Goal: Check status: Check status

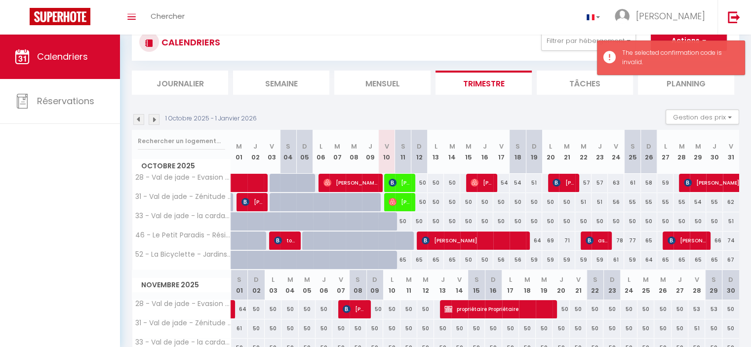
scroll to position [49, 0]
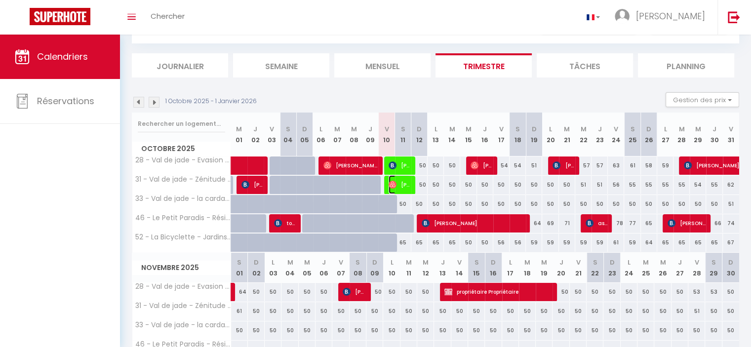
click at [402, 190] on span "[PERSON_NAME]" at bounding box center [400, 184] width 22 height 19
select select "OK"
select select "0"
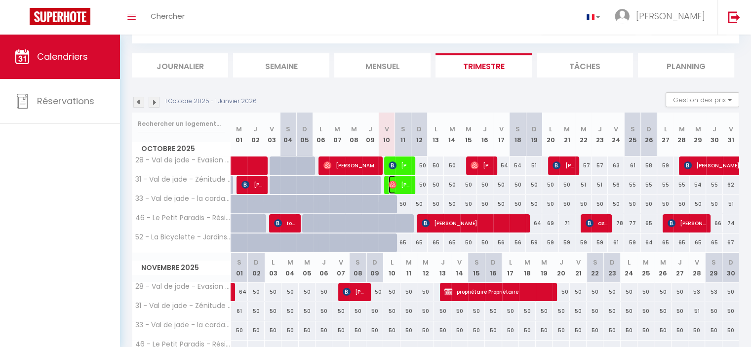
select select "1"
select select
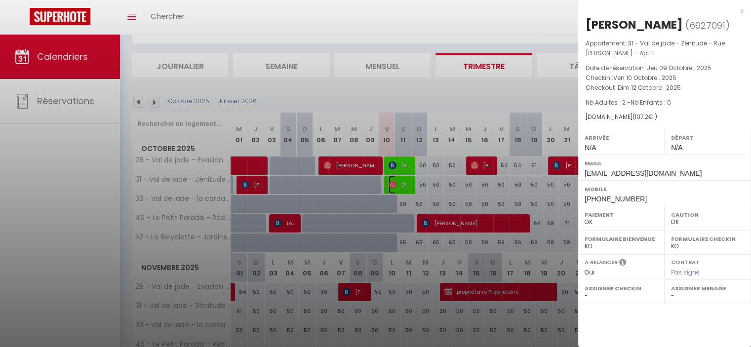
select select "27221"
click at [435, 187] on div at bounding box center [375, 173] width 751 height 347
